Goal: Information Seeking & Learning: Learn about a topic

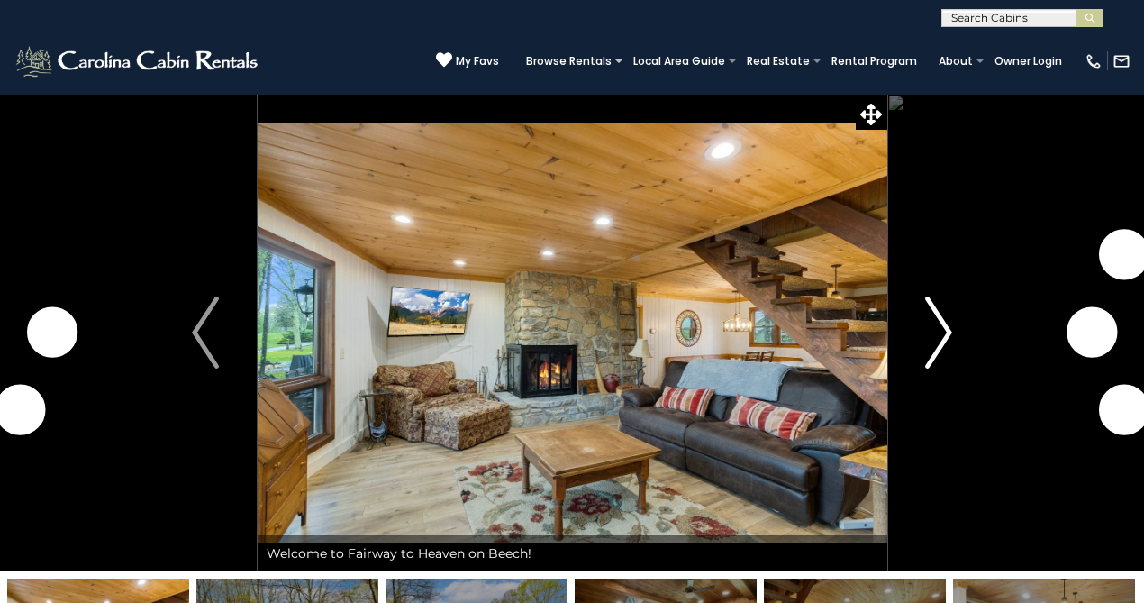
click at [929, 324] on img "Next" at bounding box center [939, 332] width 27 height 72
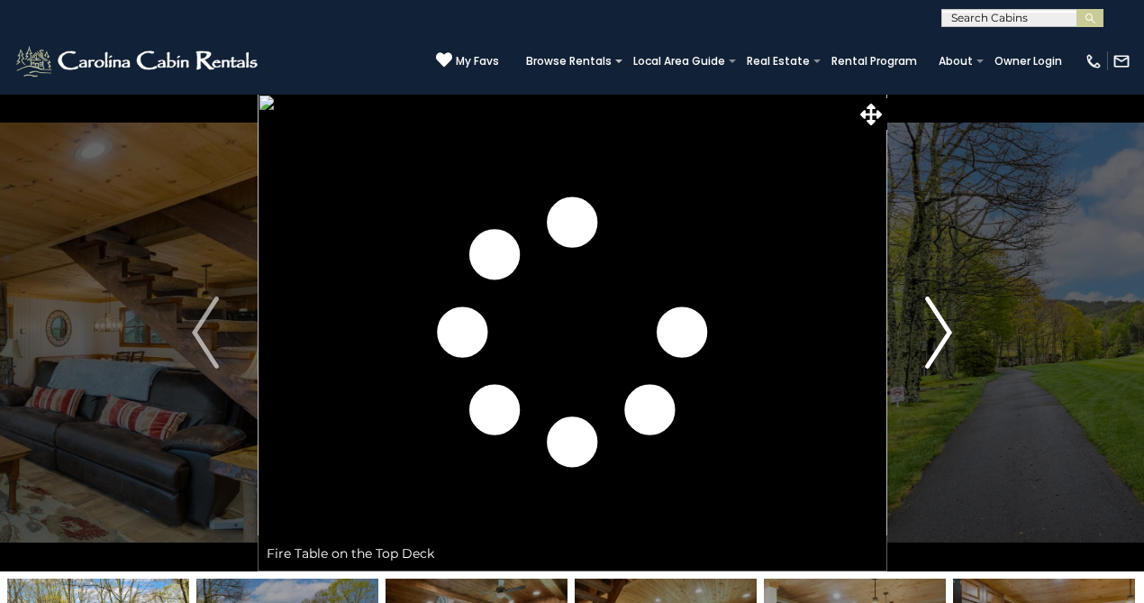
click at [929, 324] on img "Next" at bounding box center [939, 332] width 27 height 72
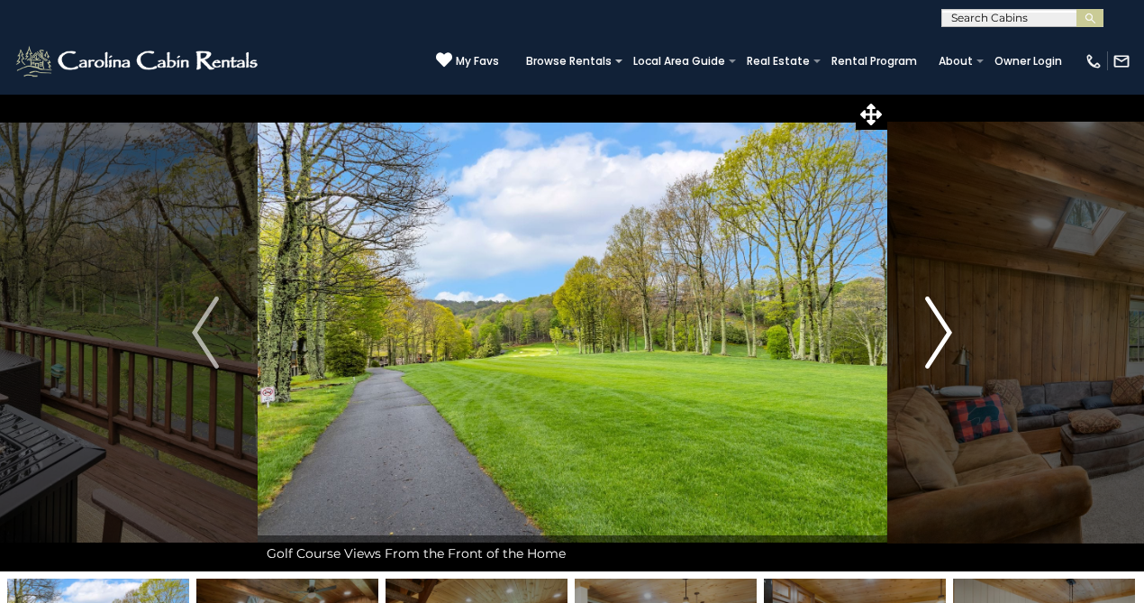
click at [924, 323] on button "Next" at bounding box center [939, 333] width 105 height 478
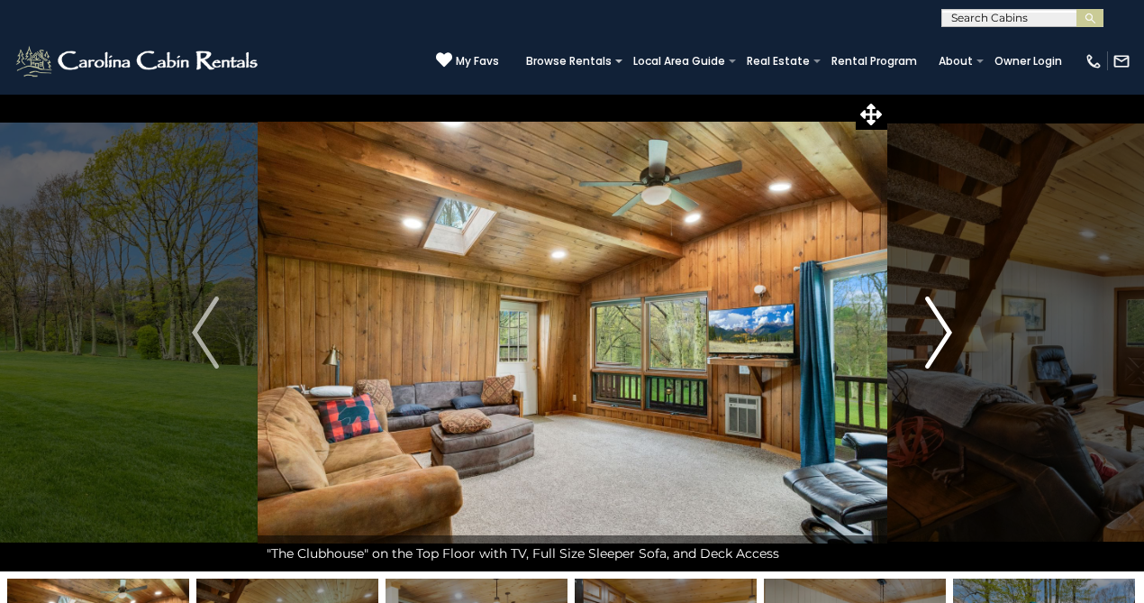
click at [924, 323] on button "Next" at bounding box center [939, 333] width 105 height 478
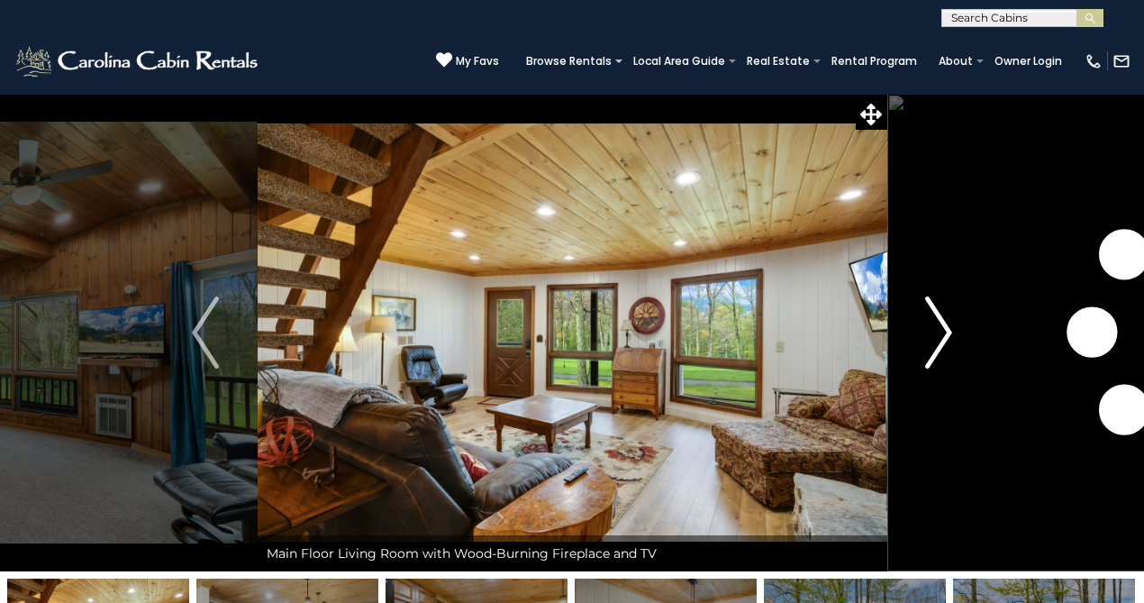
click at [925, 323] on button "Next" at bounding box center [939, 333] width 105 height 478
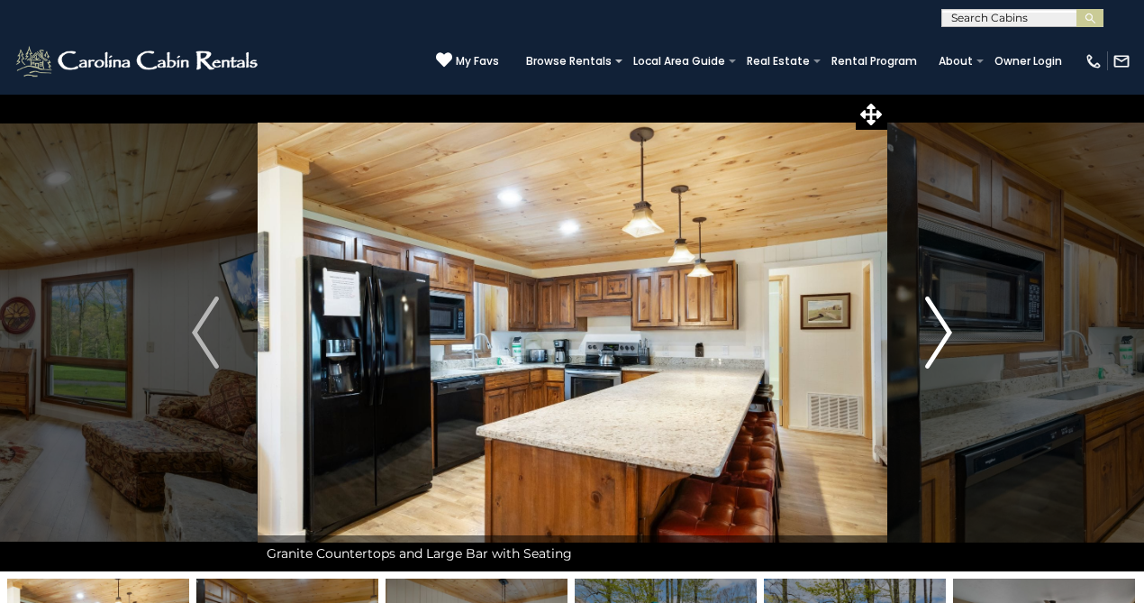
click at [925, 323] on button "Next" at bounding box center [939, 333] width 105 height 478
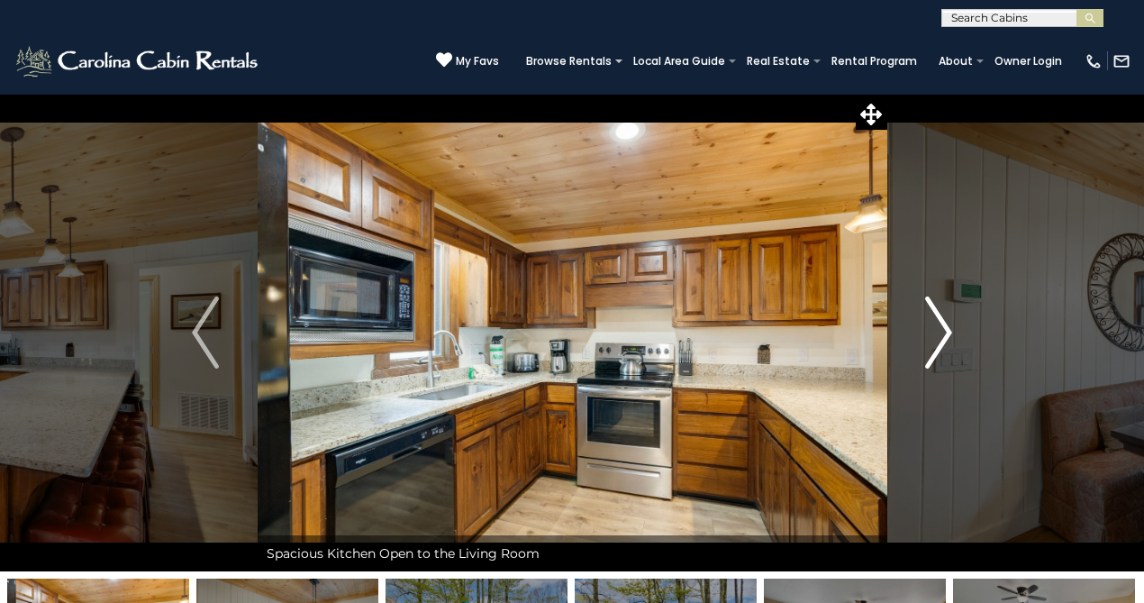
click at [925, 323] on button "Next" at bounding box center [939, 333] width 105 height 478
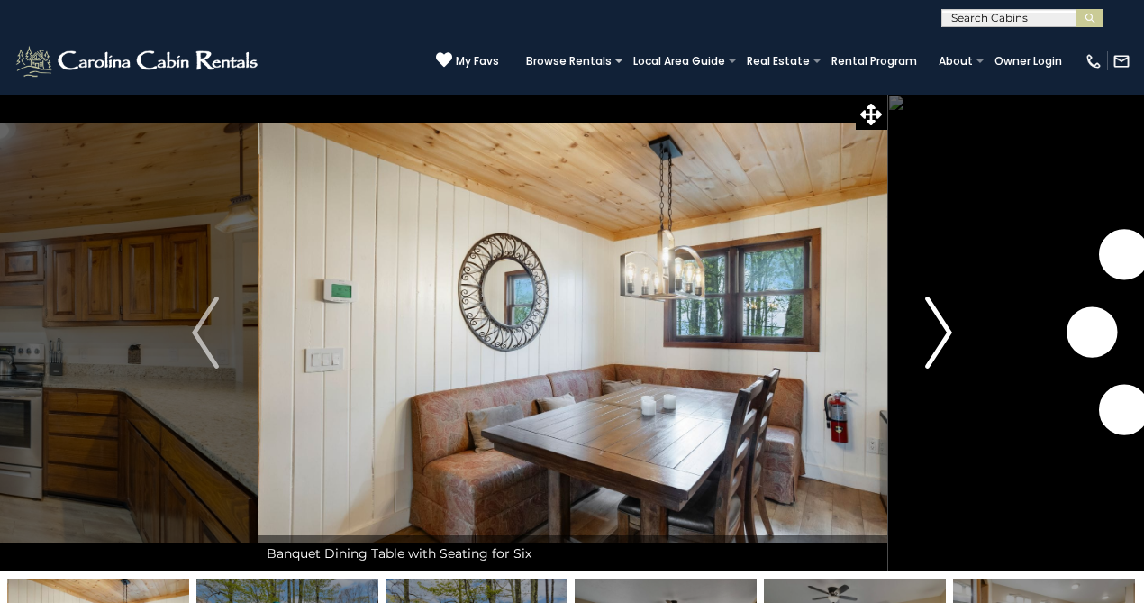
click at [925, 323] on button "Next" at bounding box center [939, 333] width 105 height 478
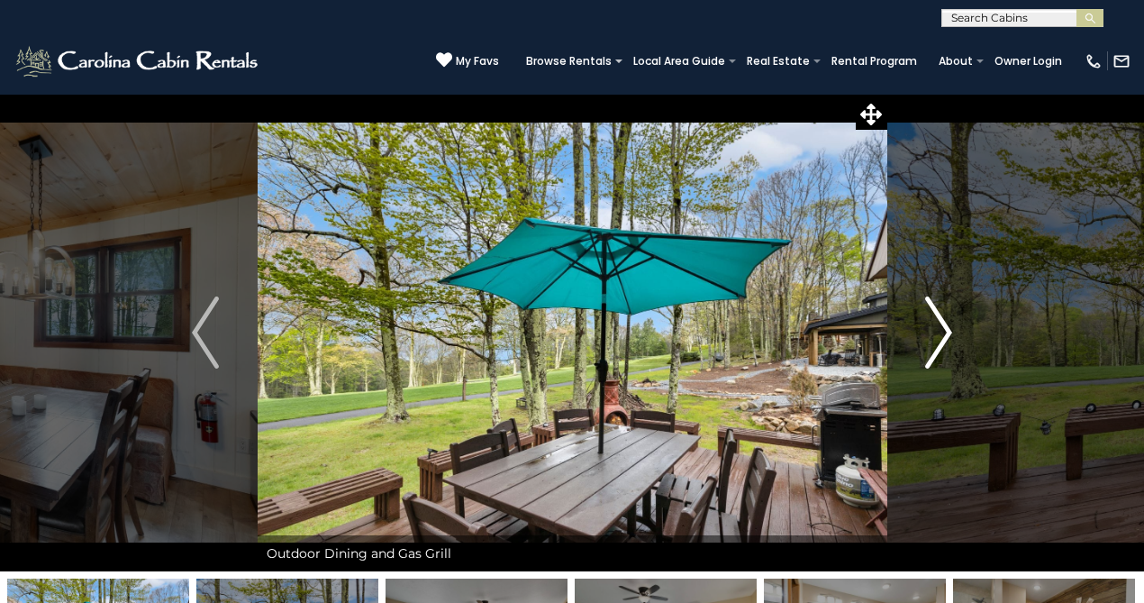
click at [925, 323] on button "Next" at bounding box center [939, 333] width 105 height 478
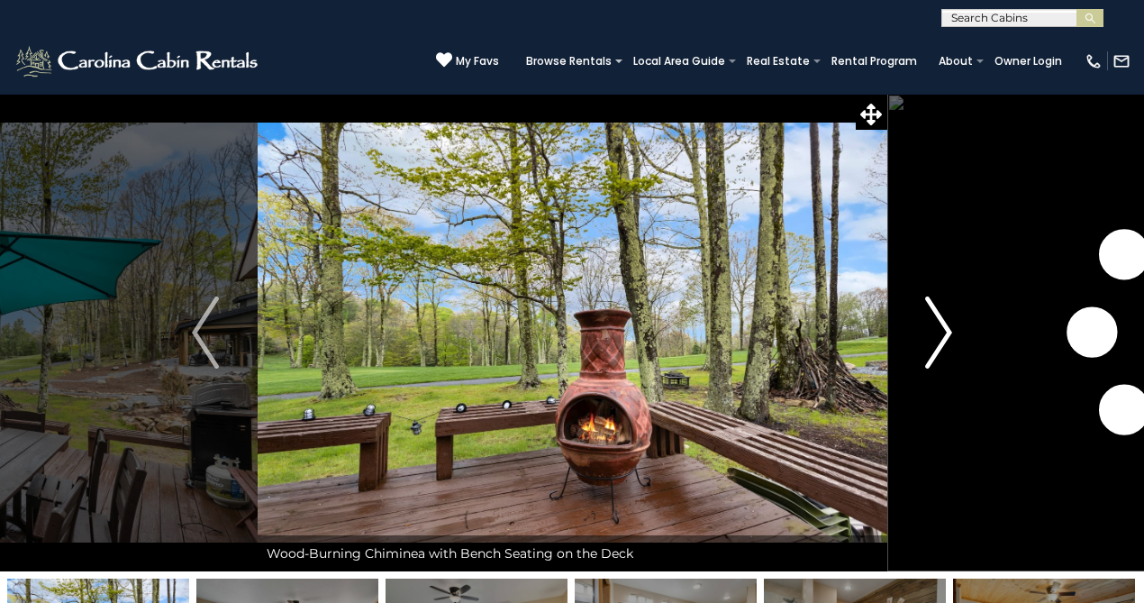
click at [925, 323] on button "Next" at bounding box center [939, 333] width 105 height 478
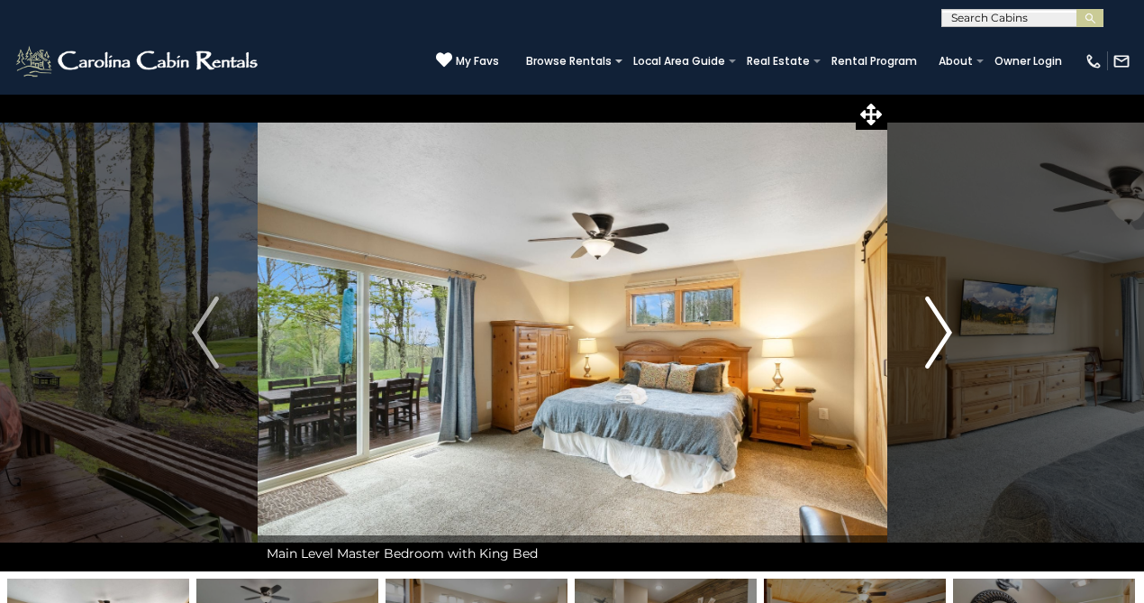
click at [925, 323] on button "Next" at bounding box center [939, 333] width 105 height 478
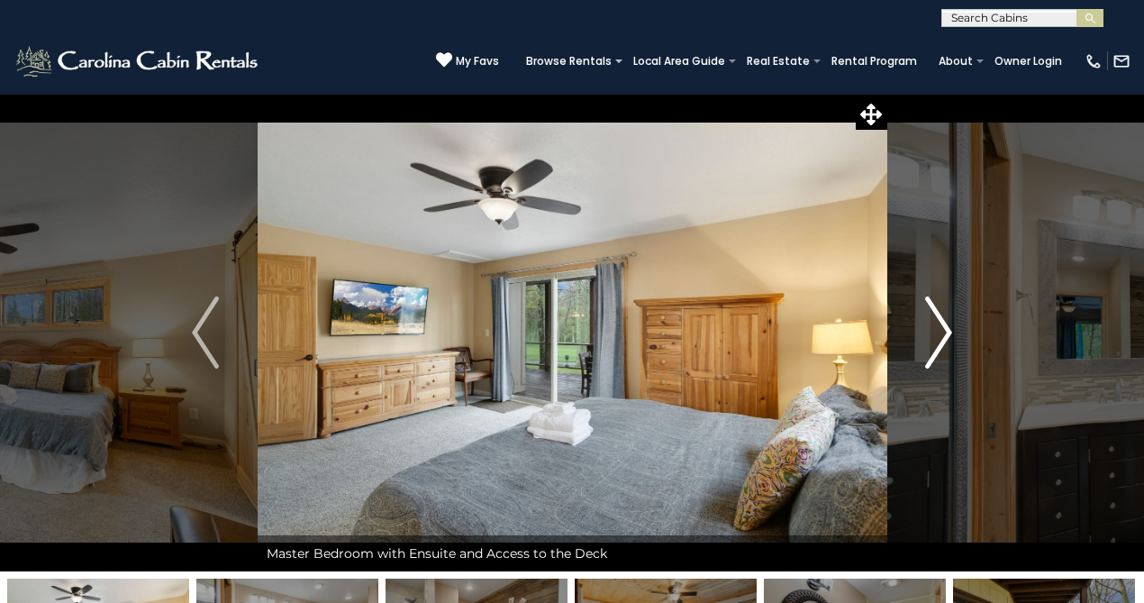
click at [925, 323] on button "Next" at bounding box center [939, 333] width 105 height 478
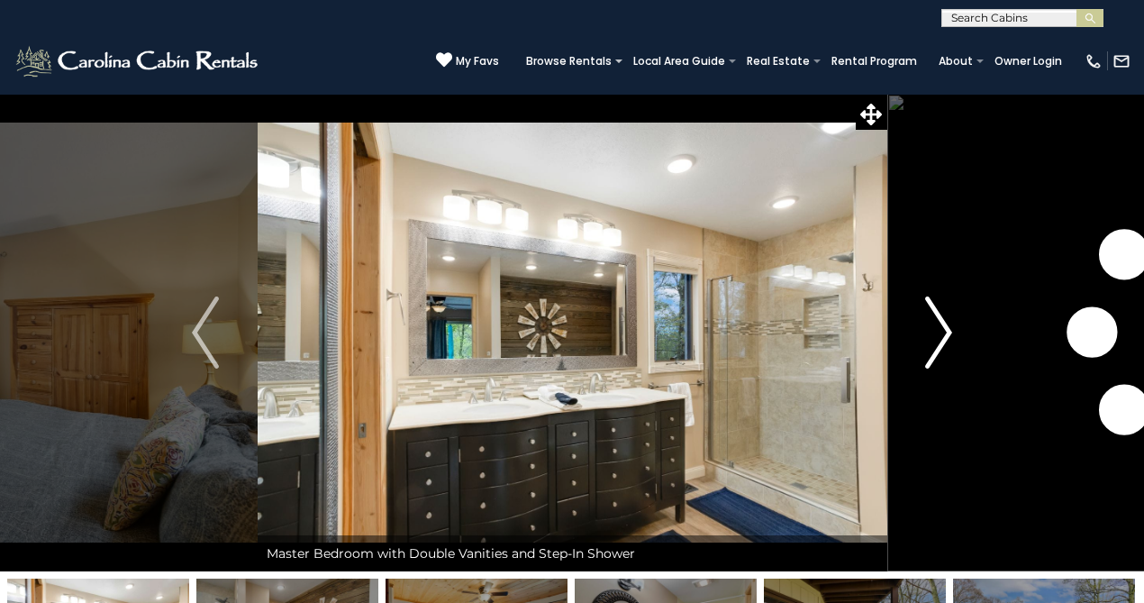
click at [925, 323] on button "Next" at bounding box center [939, 333] width 105 height 478
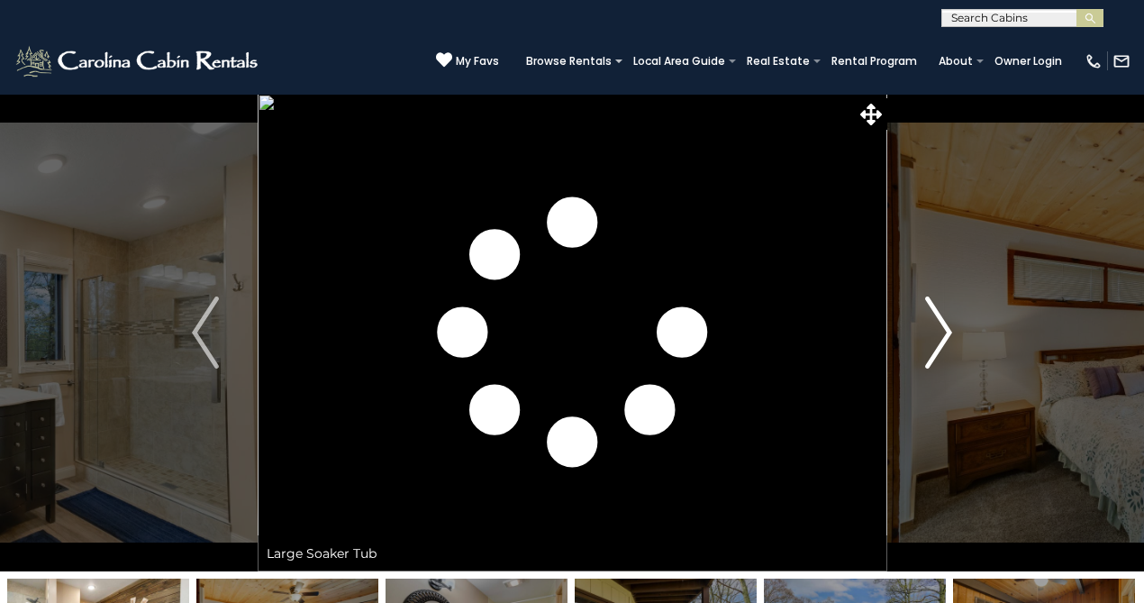
click at [925, 323] on button "Next" at bounding box center [939, 333] width 105 height 478
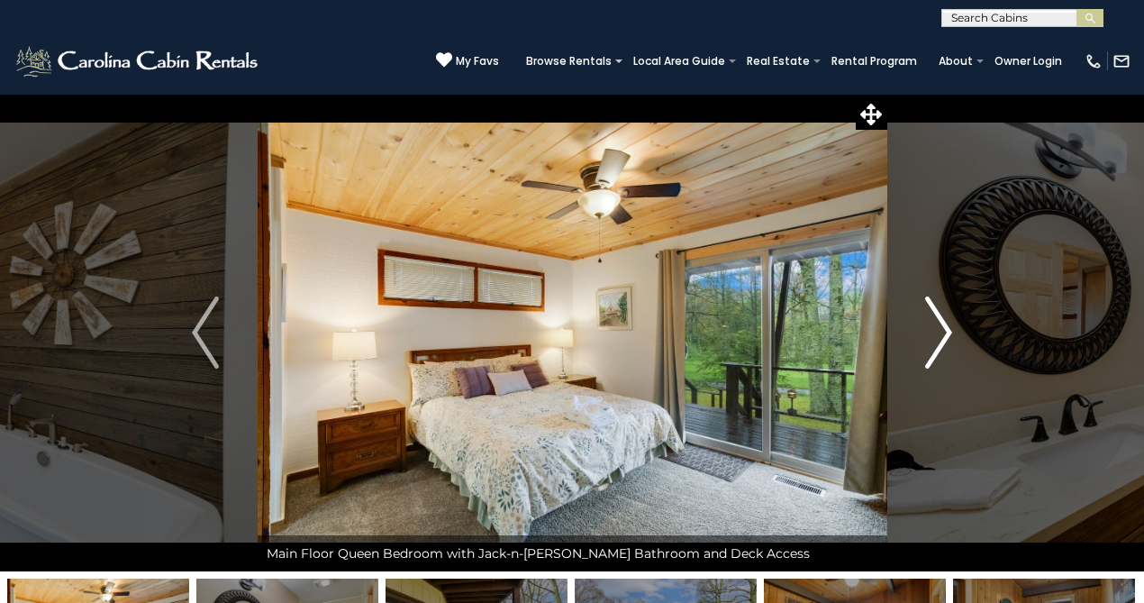
click at [924, 322] on button "Next" at bounding box center [939, 333] width 105 height 478
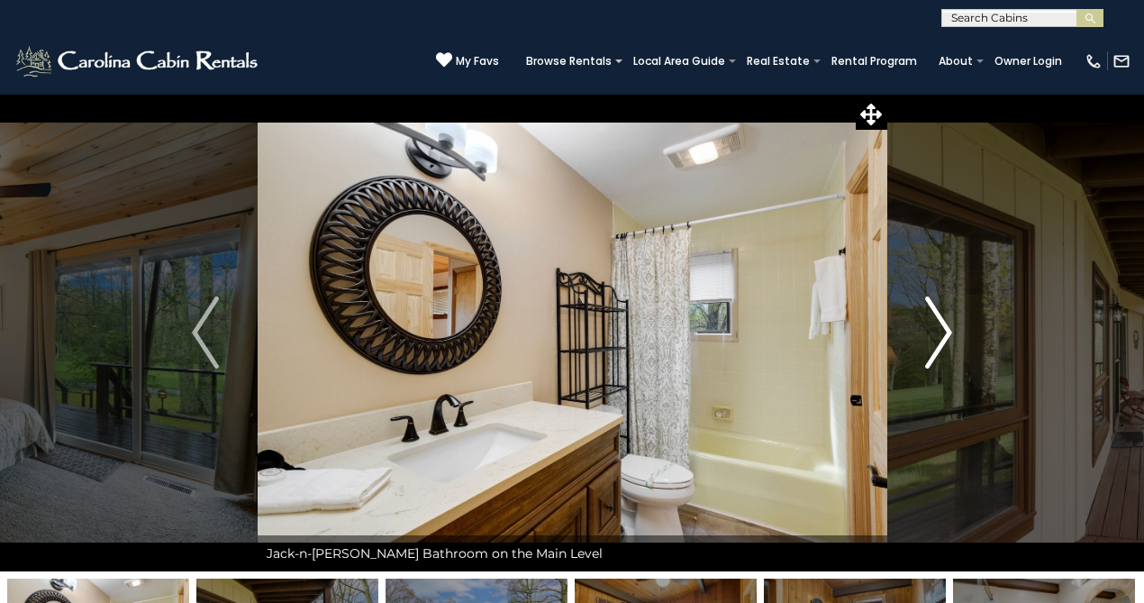
click at [924, 322] on button "Next" at bounding box center [939, 333] width 105 height 478
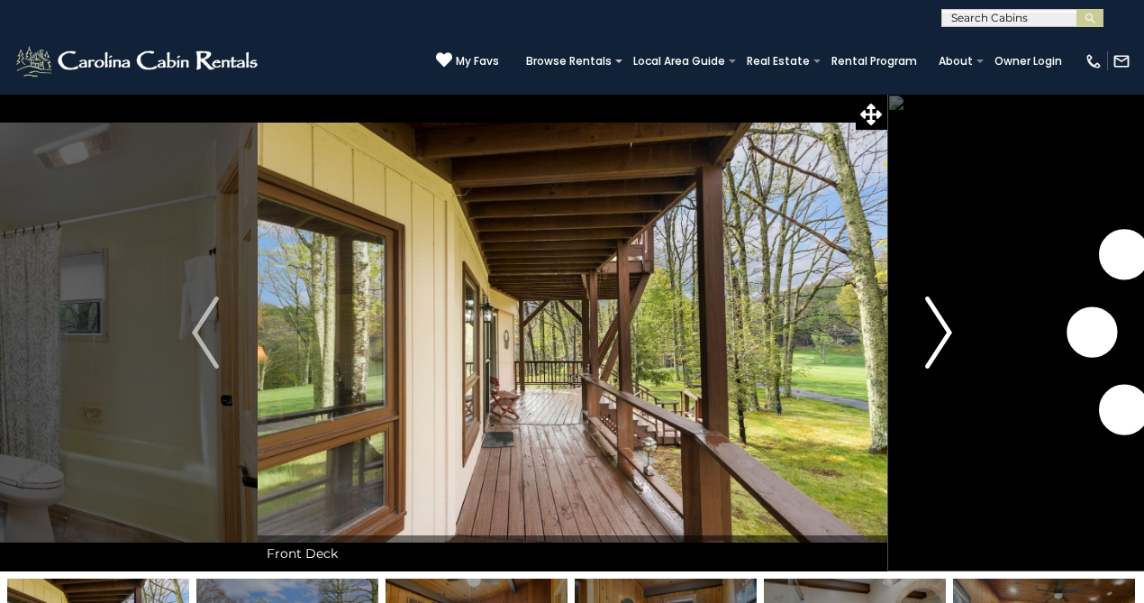
click at [924, 322] on button "Next" at bounding box center [939, 333] width 105 height 478
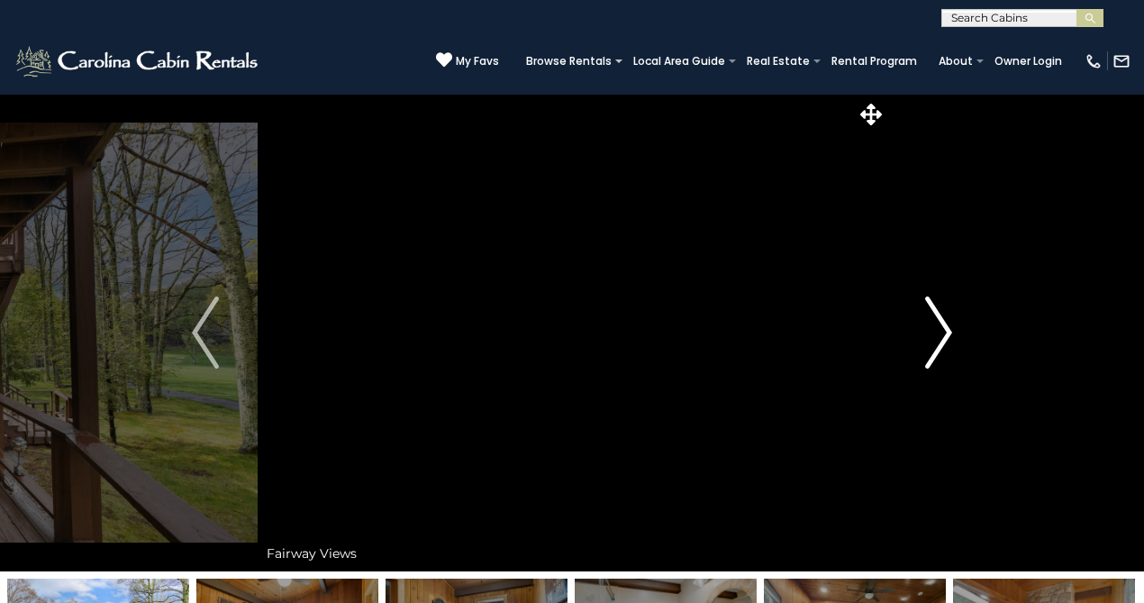
click at [924, 322] on button "Next" at bounding box center [939, 333] width 105 height 478
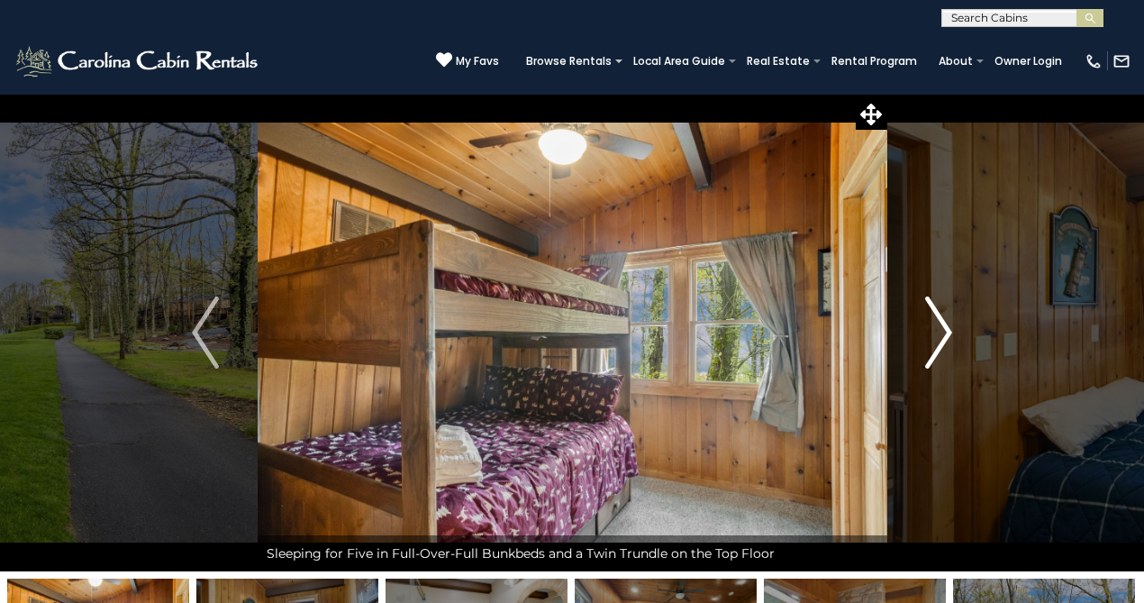
click at [923, 322] on button "Next" at bounding box center [939, 333] width 105 height 478
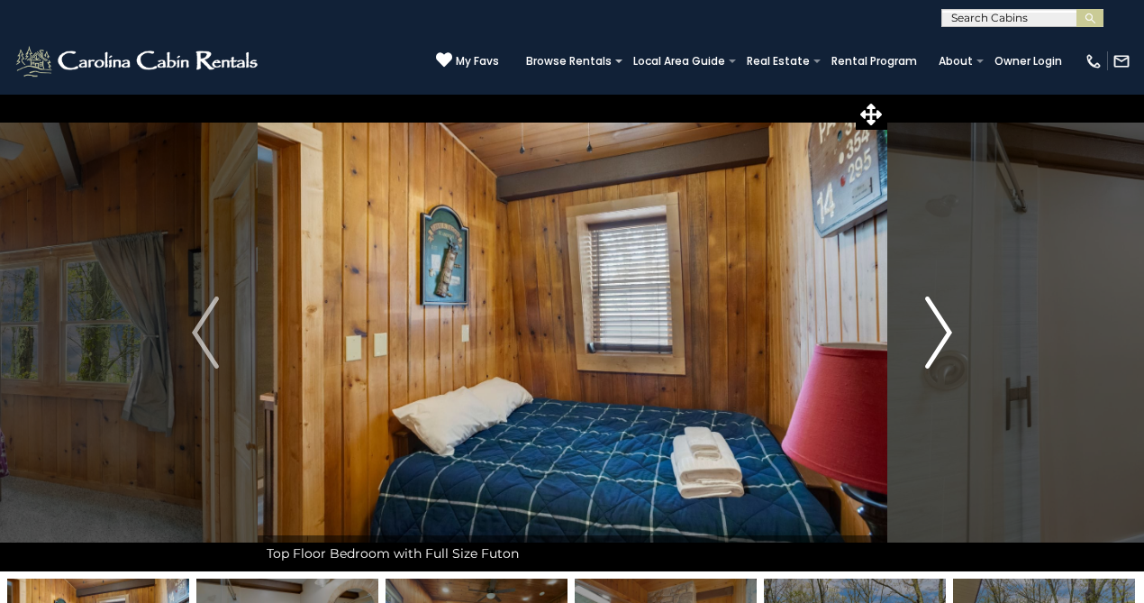
click at [923, 322] on button "Next" at bounding box center [939, 333] width 105 height 478
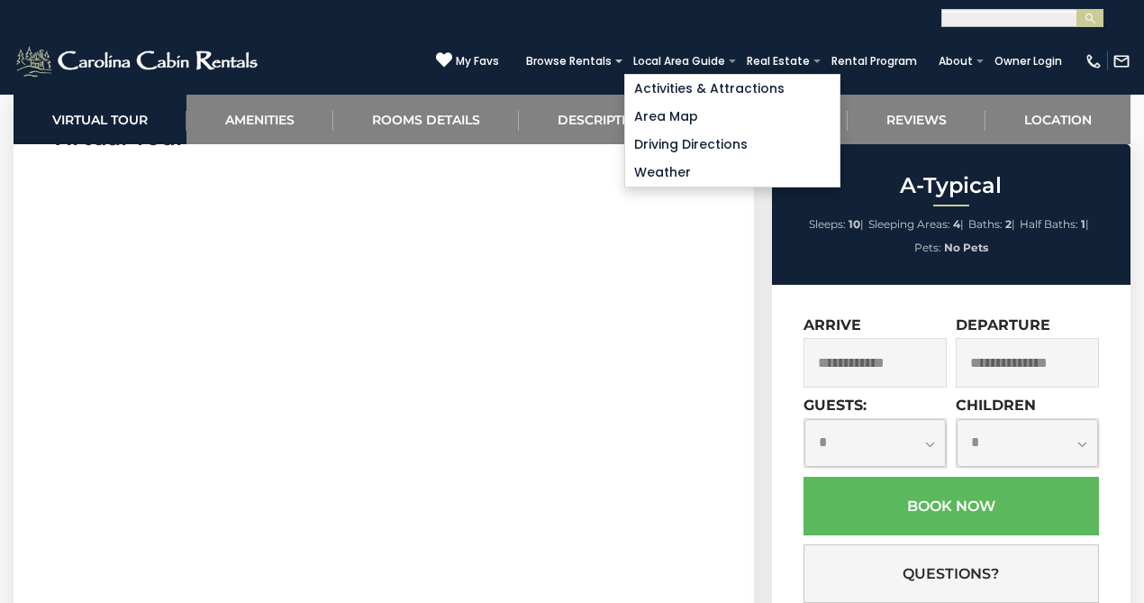
scroll to position [1, 0]
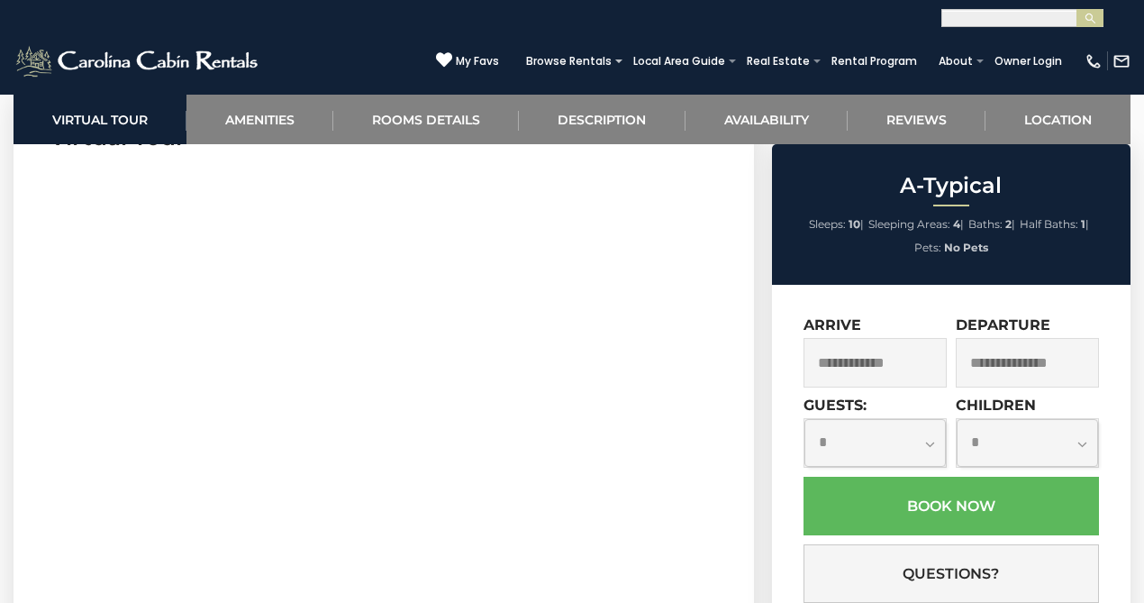
click at [968, 18] on input "text" at bounding box center [1022, 21] width 158 height 18
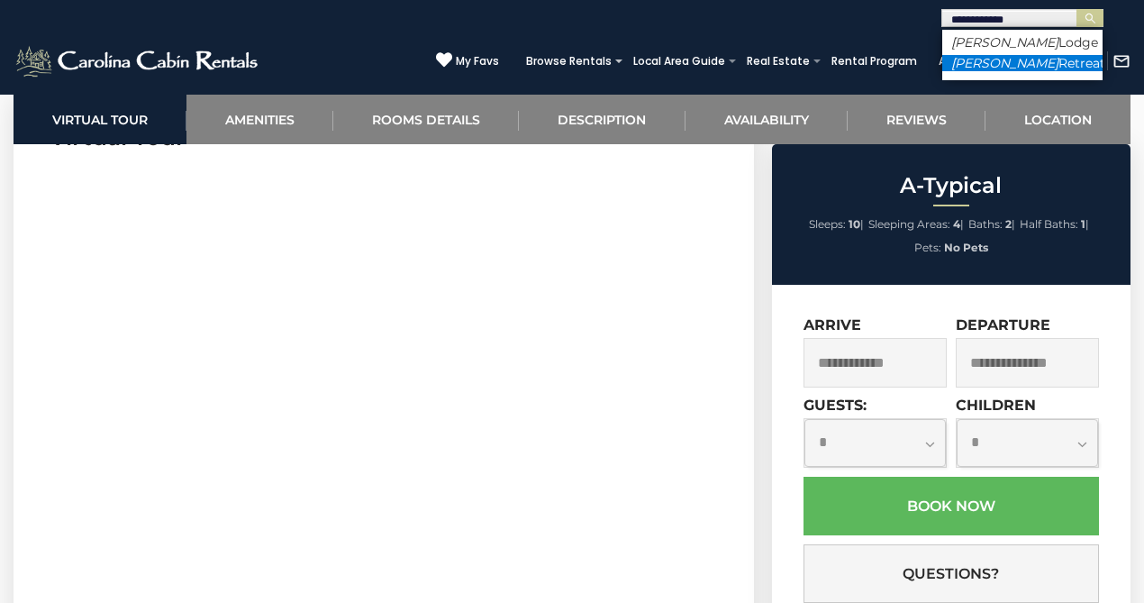
type input "**********"
click at [970, 59] on em "Misty Ridge" at bounding box center [1005, 63] width 107 height 16
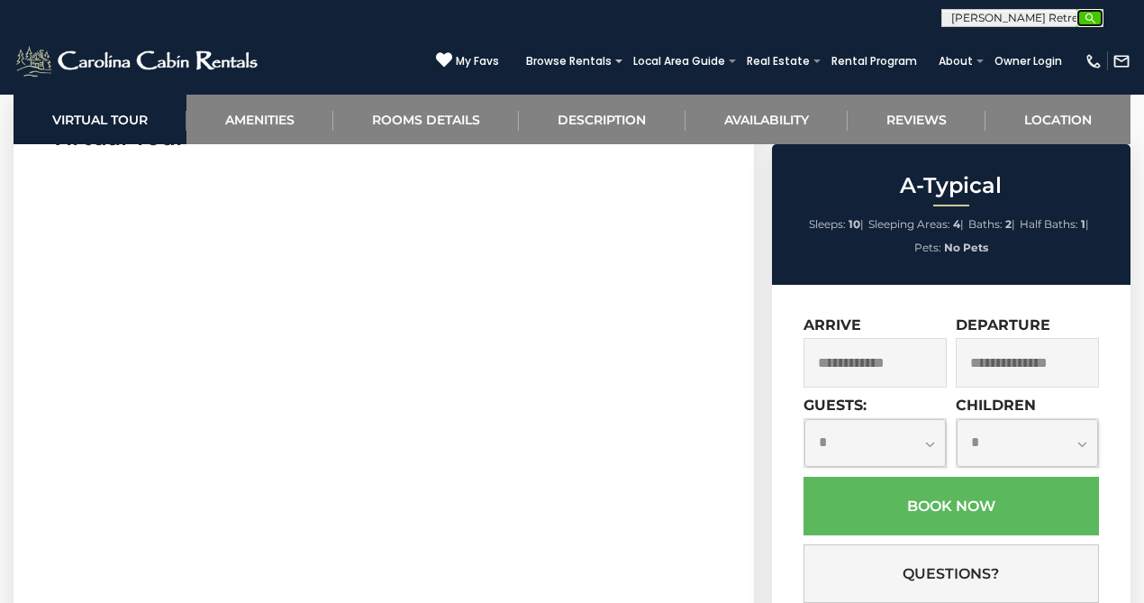
click at [1090, 15] on img "submit" at bounding box center [1091, 19] width 14 height 14
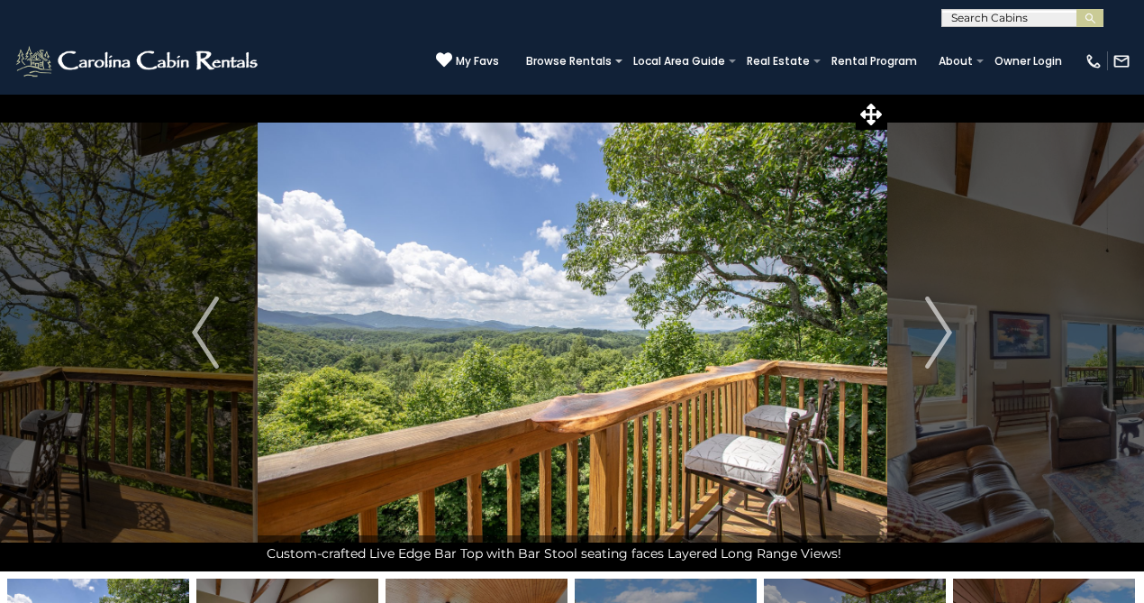
click at [974, 23] on input "text" at bounding box center [1022, 22] width 158 height 18
type input "**********"
click at [997, 37] on em "Mountain Tap" at bounding box center [995, 42] width 87 height 16
click at [1094, 15] on img "submit" at bounding box center [1091, 19] width 14 height 14
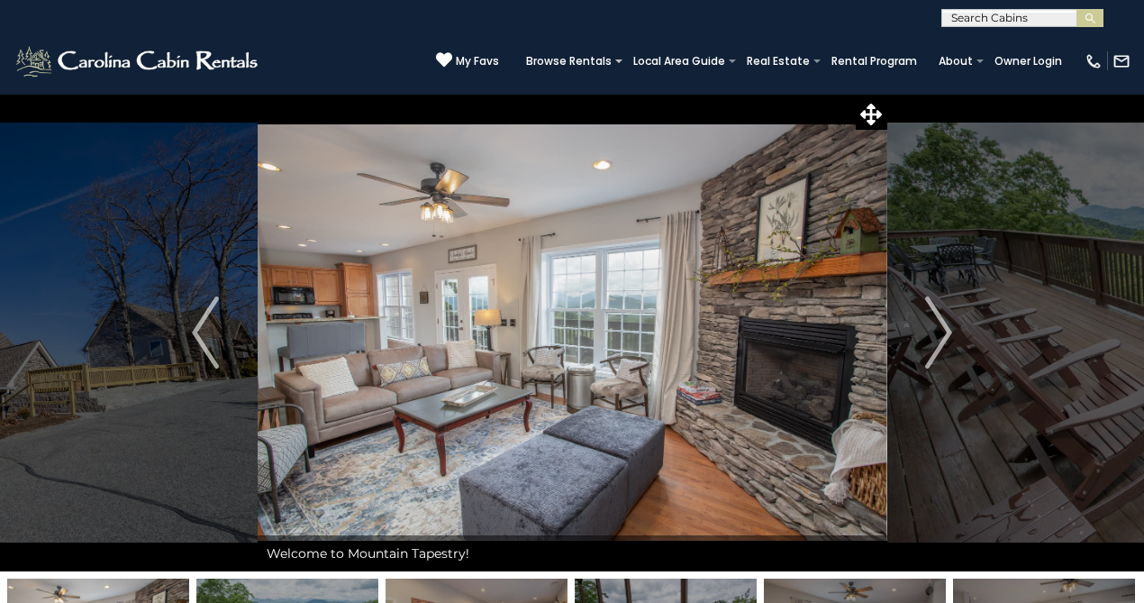
click at [996, 19] on input "text" at bounding box center [1022, 22] width 158 height 18
type input "**********"
click at [1051, 39] on em "Mountain Sunrise" at bounding box center [1007, 42] width 111 height 16
click at [1094, 16] on img "submit" at bounding box center [1091, 19] width 14 height 14
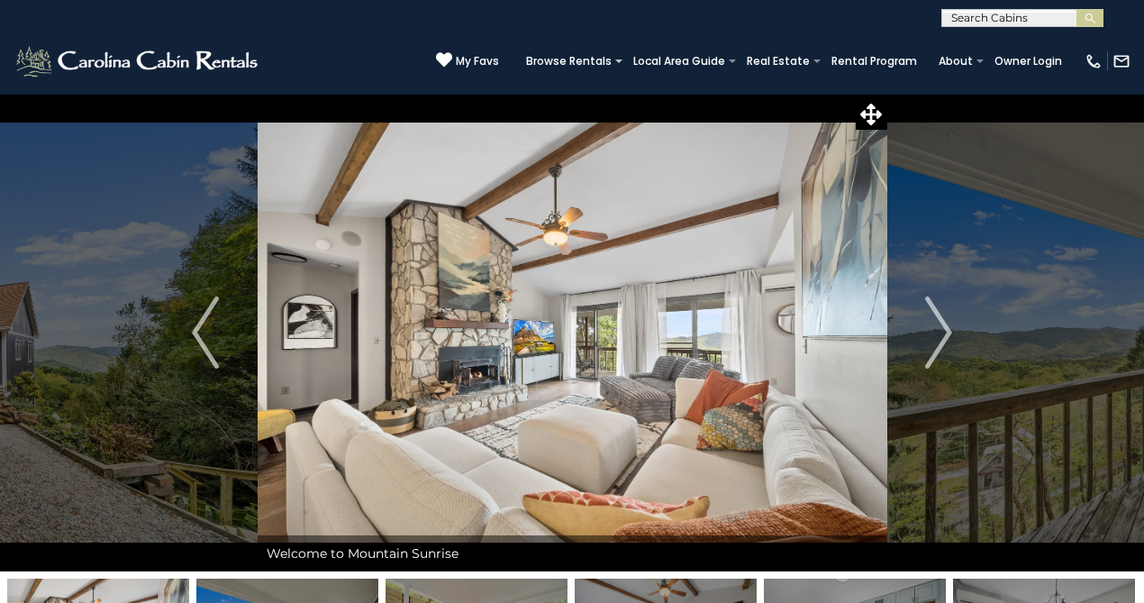
scroll to position [1, 0]
click at [992, 15] on input "text" at bounding box center [1022, 21] width 158 height 18
type input "**********"
click at [1044, 45] on em "Bear Valley Cabin" at bounding box center [1007, 42] width 110 height 16
click at [1089, 20] on img "submit" at bounding box center [1091, 19] width 14 height 14
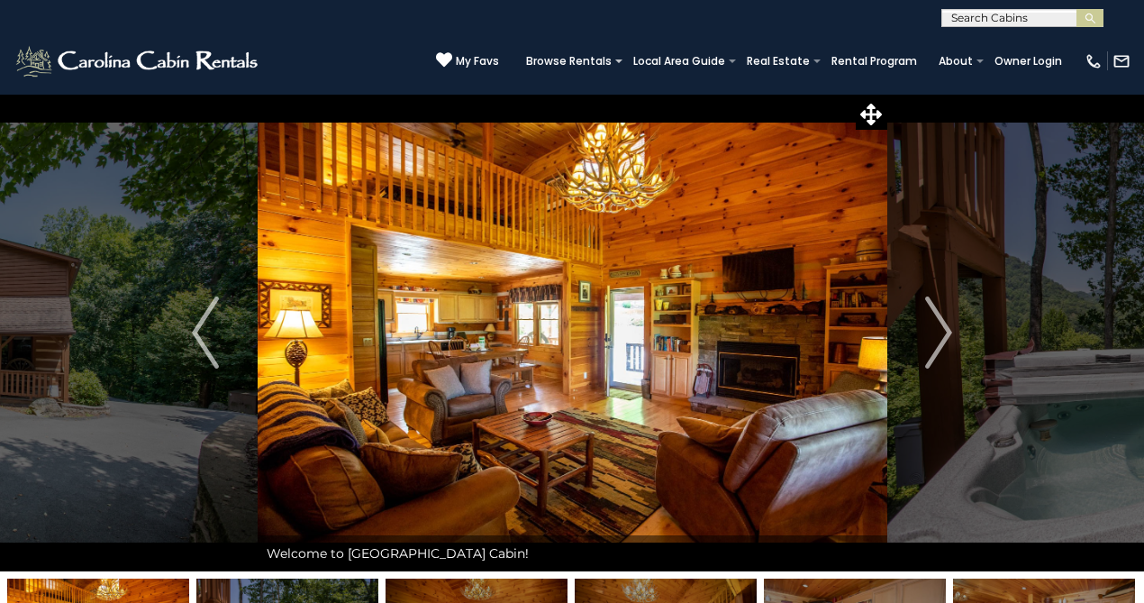
scroll to position [1, 0]
click at [1040, 17] on input "text" at bounding box center [1022, 21] width 158 height 18
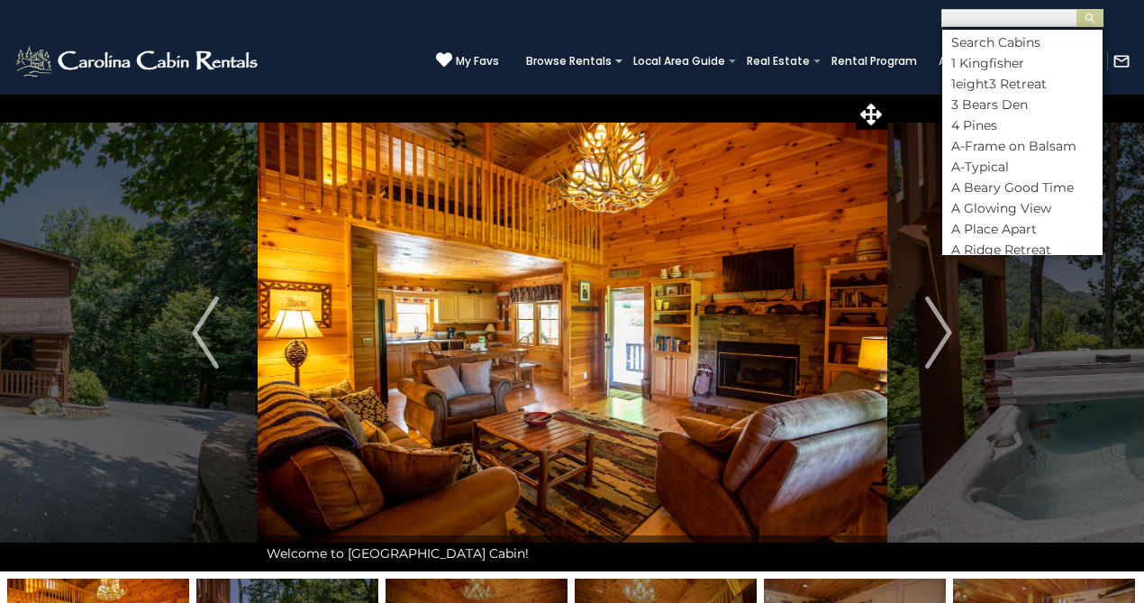
paste input "**********"
type input "**********"
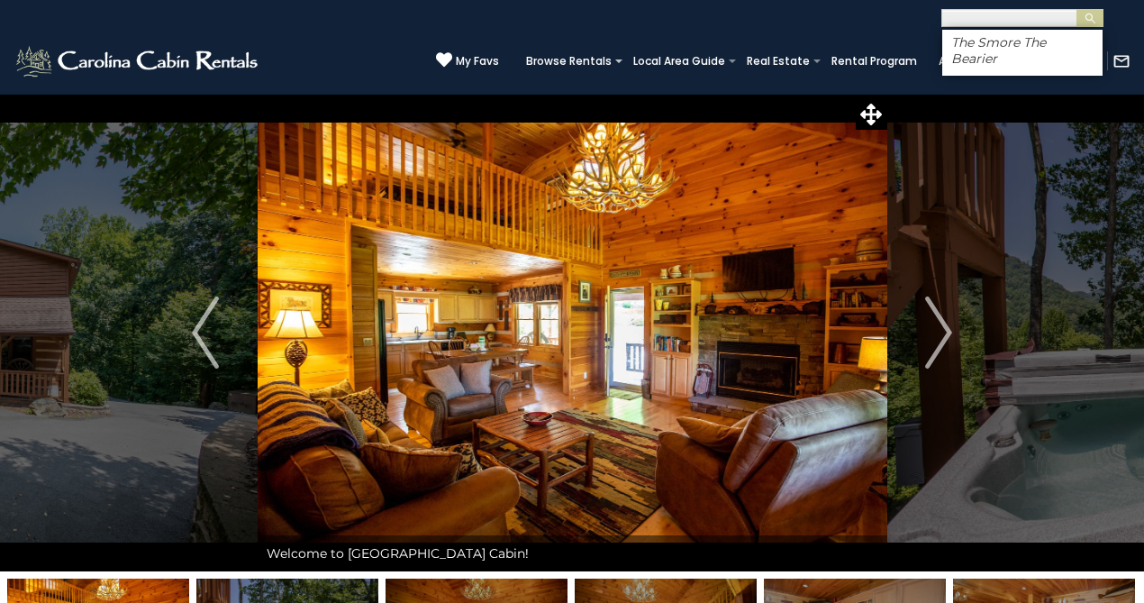
click at [994, 30] on ul "The Smore The Bearier" at bounding box center [1023, 53] width 160 height 46
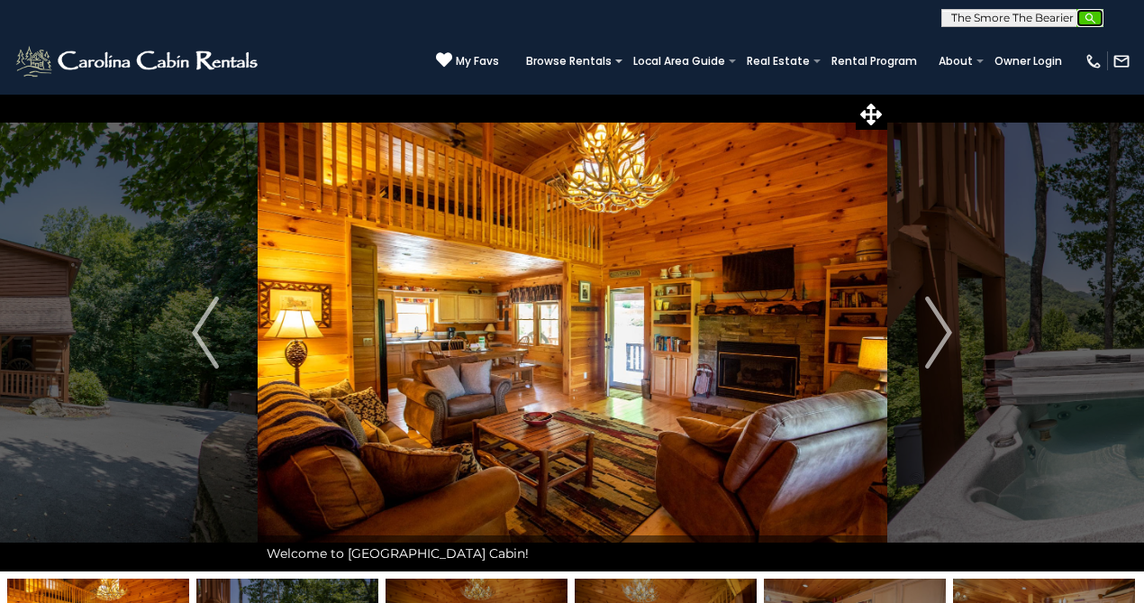
click at [1087, 14] on img "submit" at bounding box center [1091, 19] width 14 height 14
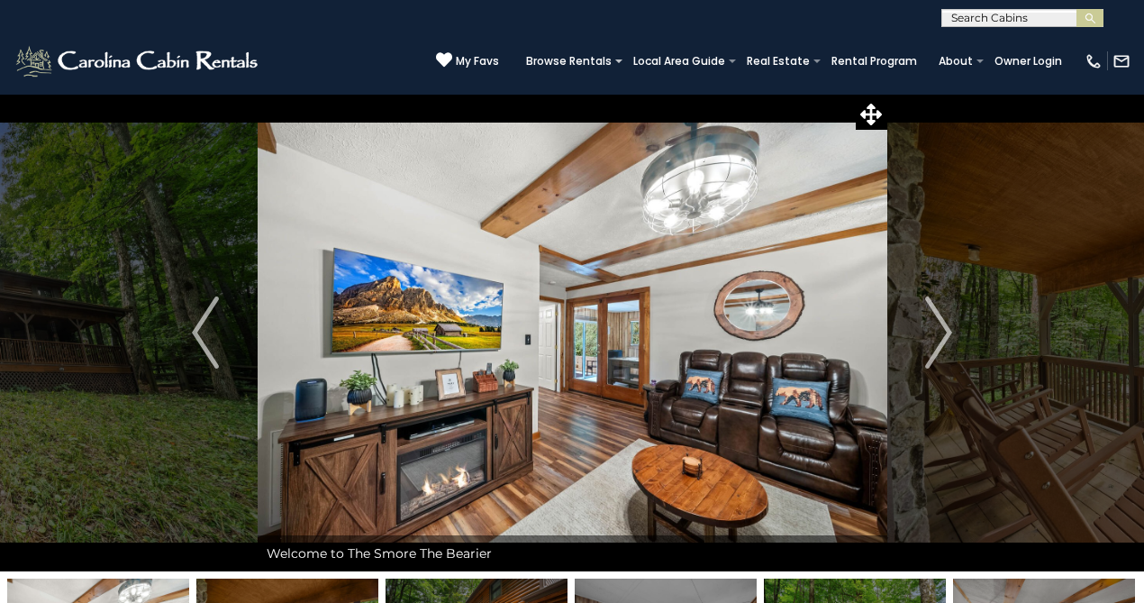
click at [1035, 19] on input "text" at bounding box center [1022, 22] width 158 height 18
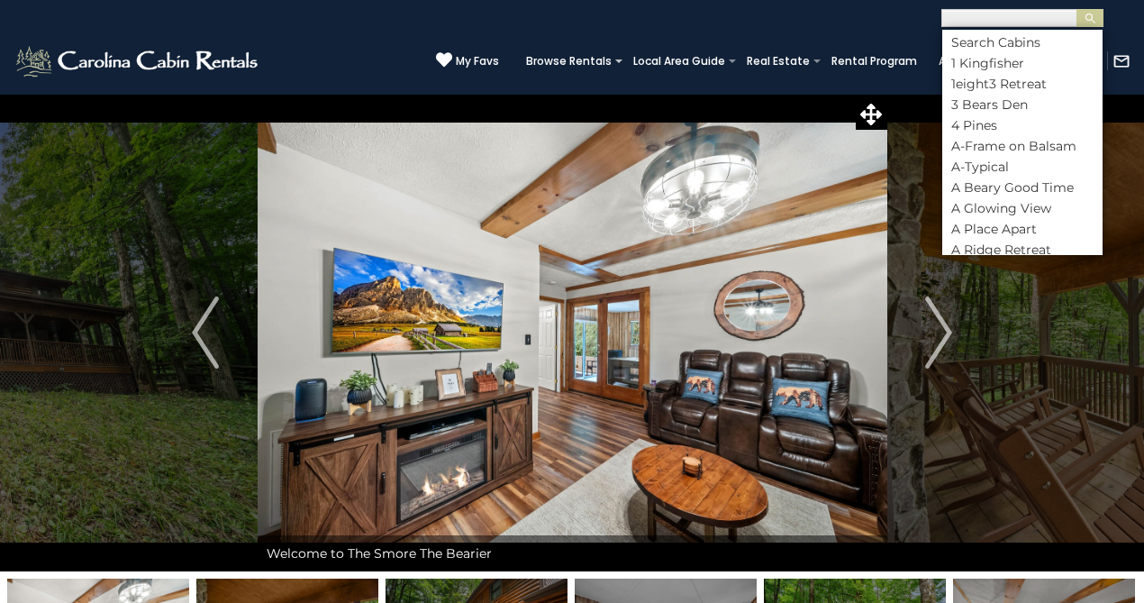
paste input "**********"
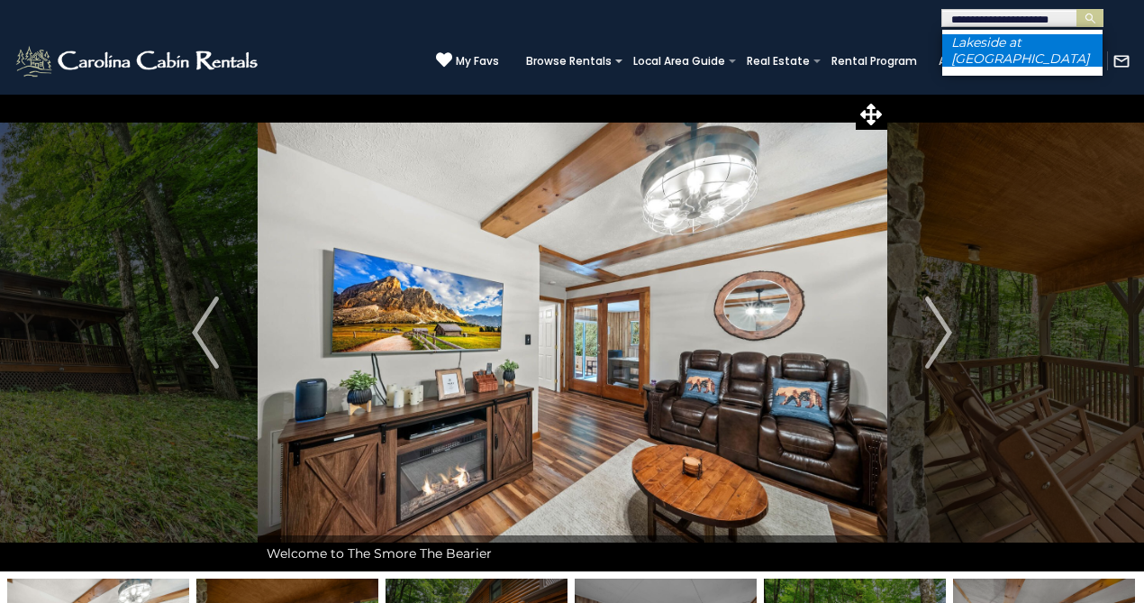
type input "**********"
click at [1040, 40] on li "Lakeside at Hawksnest" at bounding box center [1023, 50] width 160 height 32
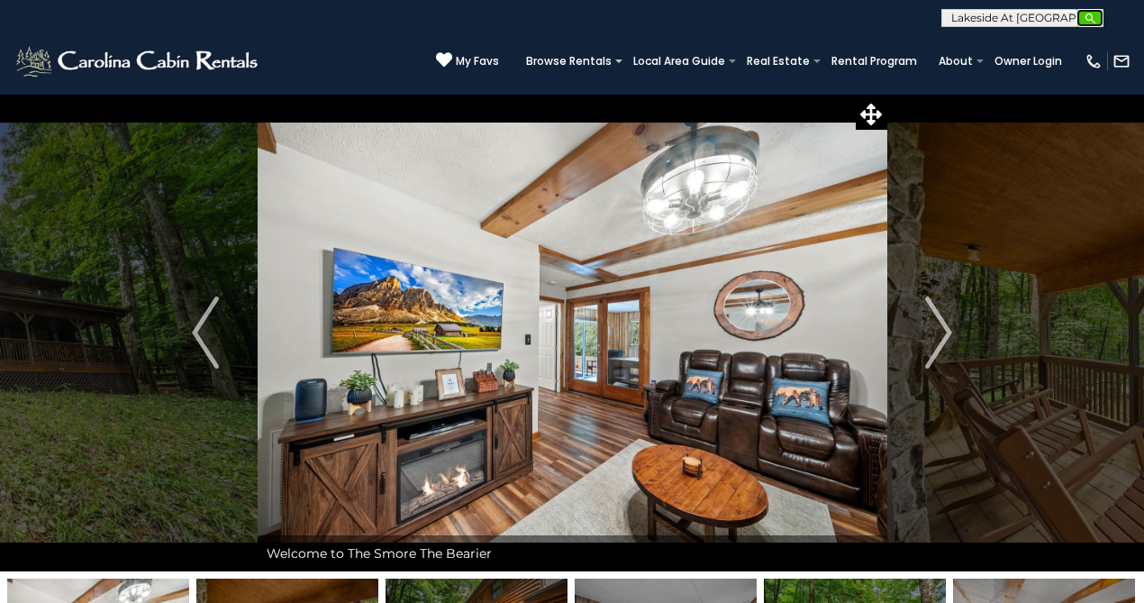
click at [1088, 19] on img "submit" at bounding box center [1091, 19] width 14 height 14
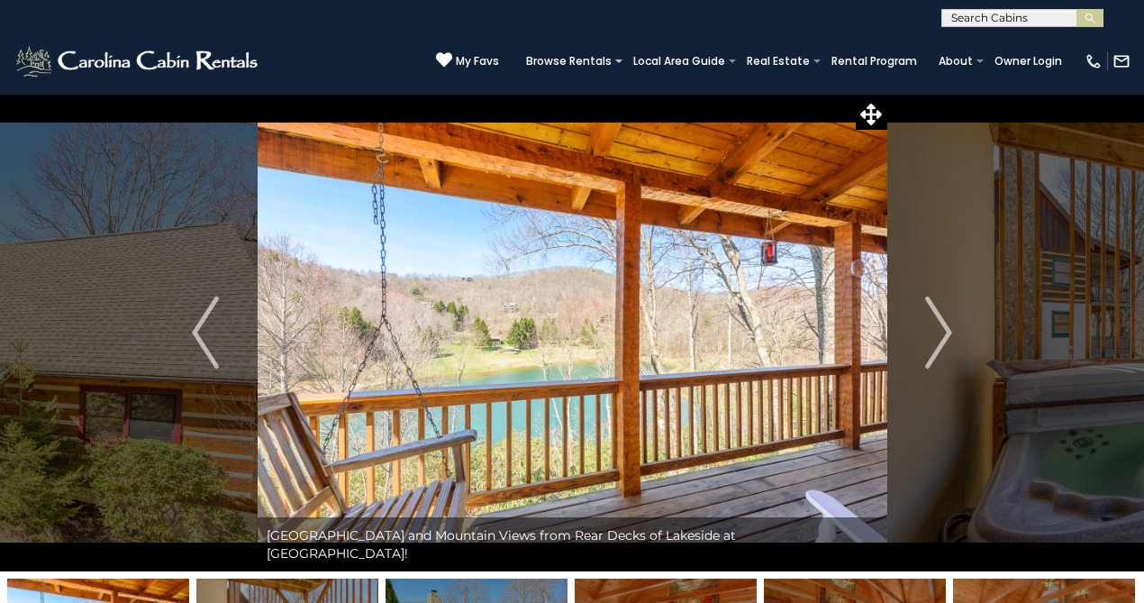
click at [968, 18] on input "text" at bounding box center [1022, 22] width 158 height 18
type input "*******"
click at [1028, 41] on li "3 Bears Den" at bounding box center [1023, 42] width 160 height 16
click at [1097, 19] on img "submit" at bounding box center [1091, 19] width 14 height 14
